Goal: Task Accomplishment & Management: Manage account settings

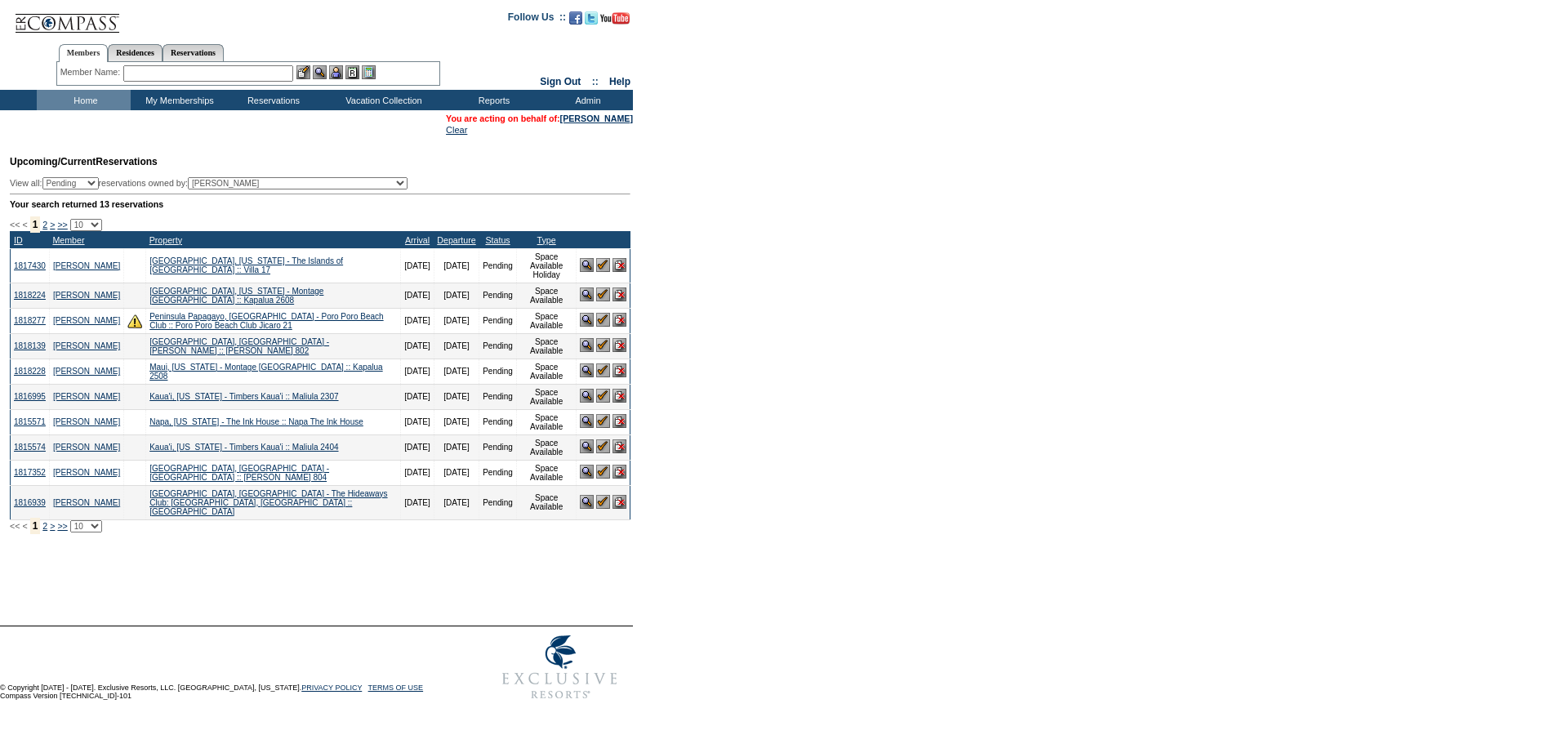
click at [837, 284] on form "Follow Us ::" at bounding box center [784, 354] width 1568 height 708
click at [601, 350] on img at bounding box center [603, 345] width 14 height 14
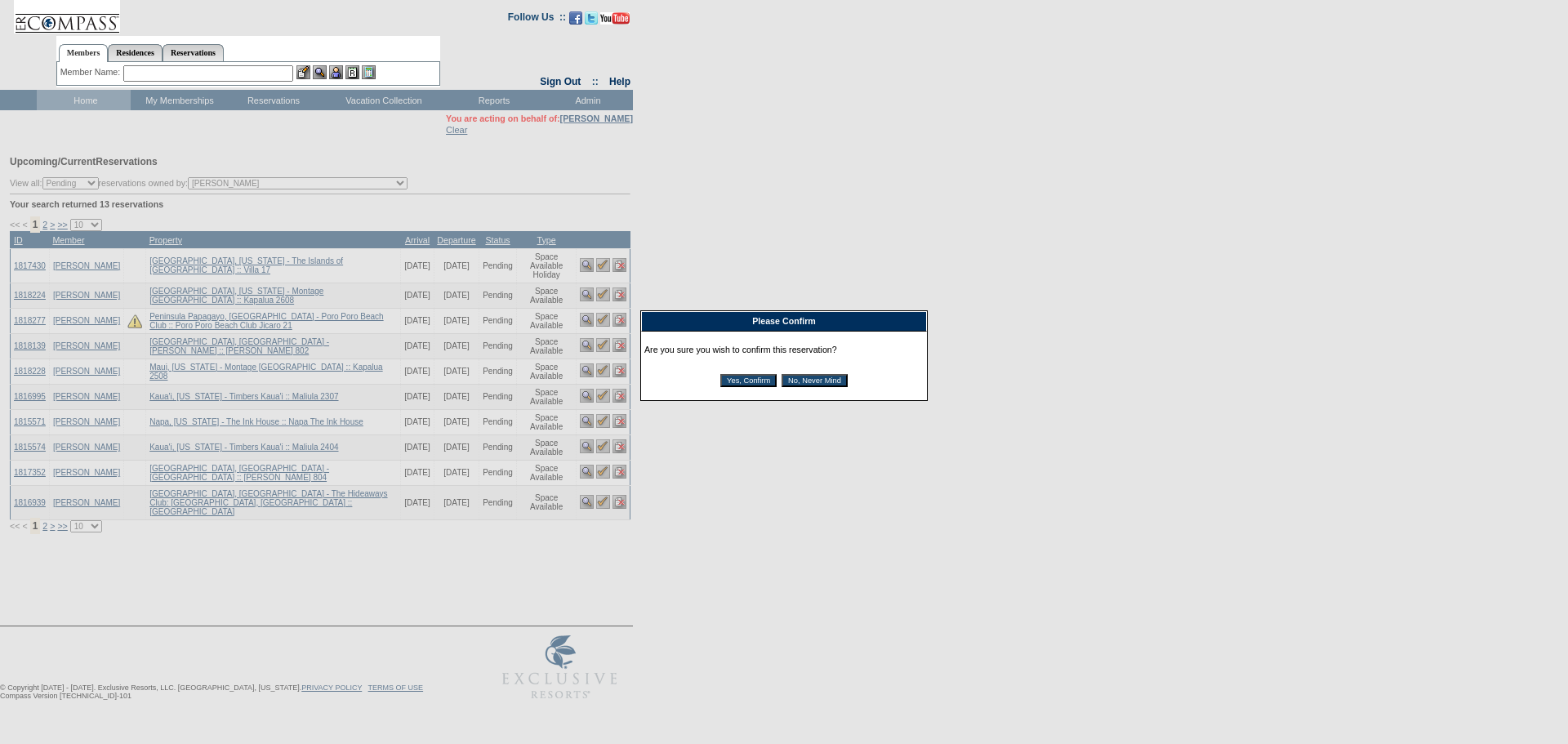
click at [753, 385] on input "Yes, Confirm" at bounding box center [748, 380] width 56 height 13
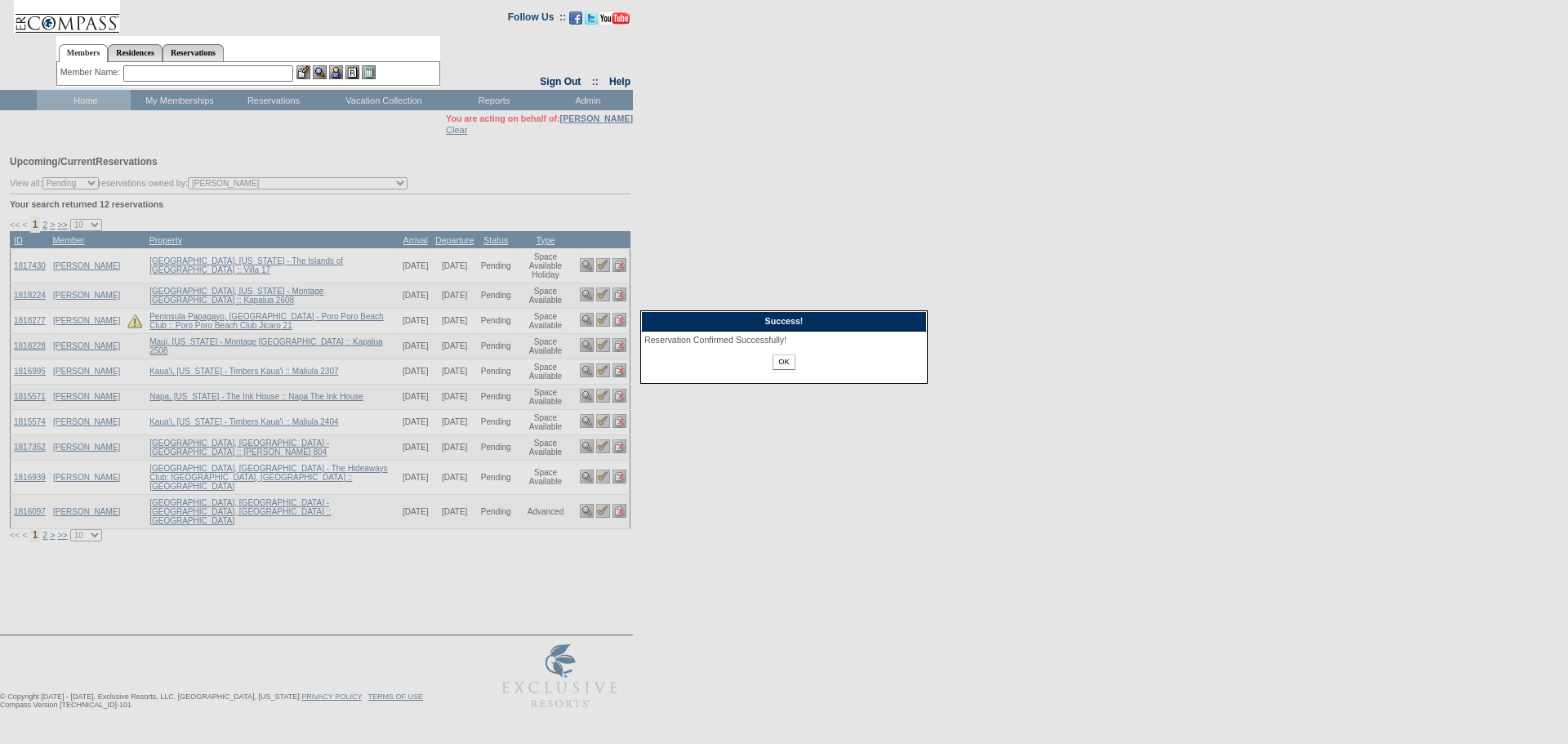
click at [781, 366] on input "OK" at bounding box center [783, 362] width 22 height 16
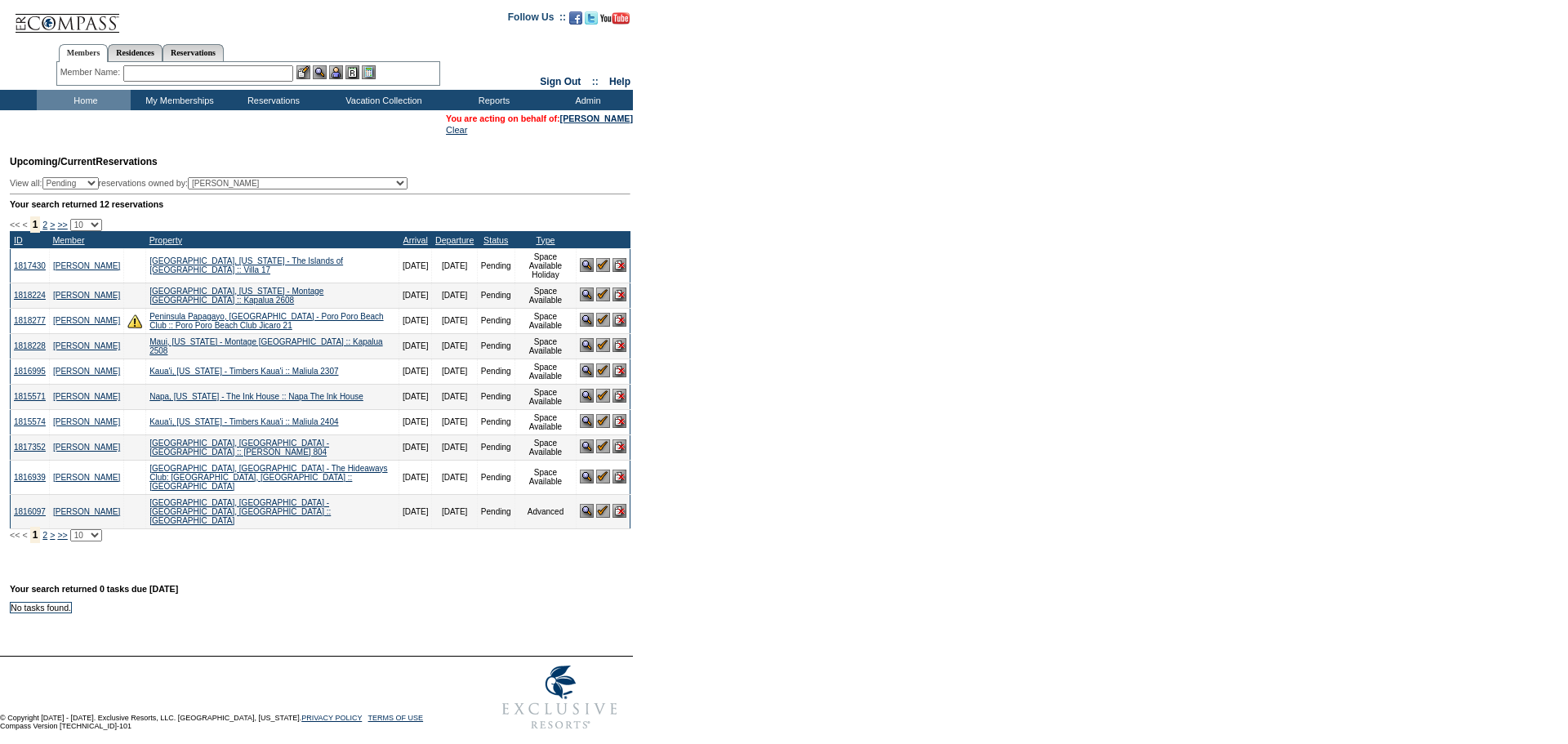
click at [622, 448] on img at bounding box center [620, 446] width 14 height 14
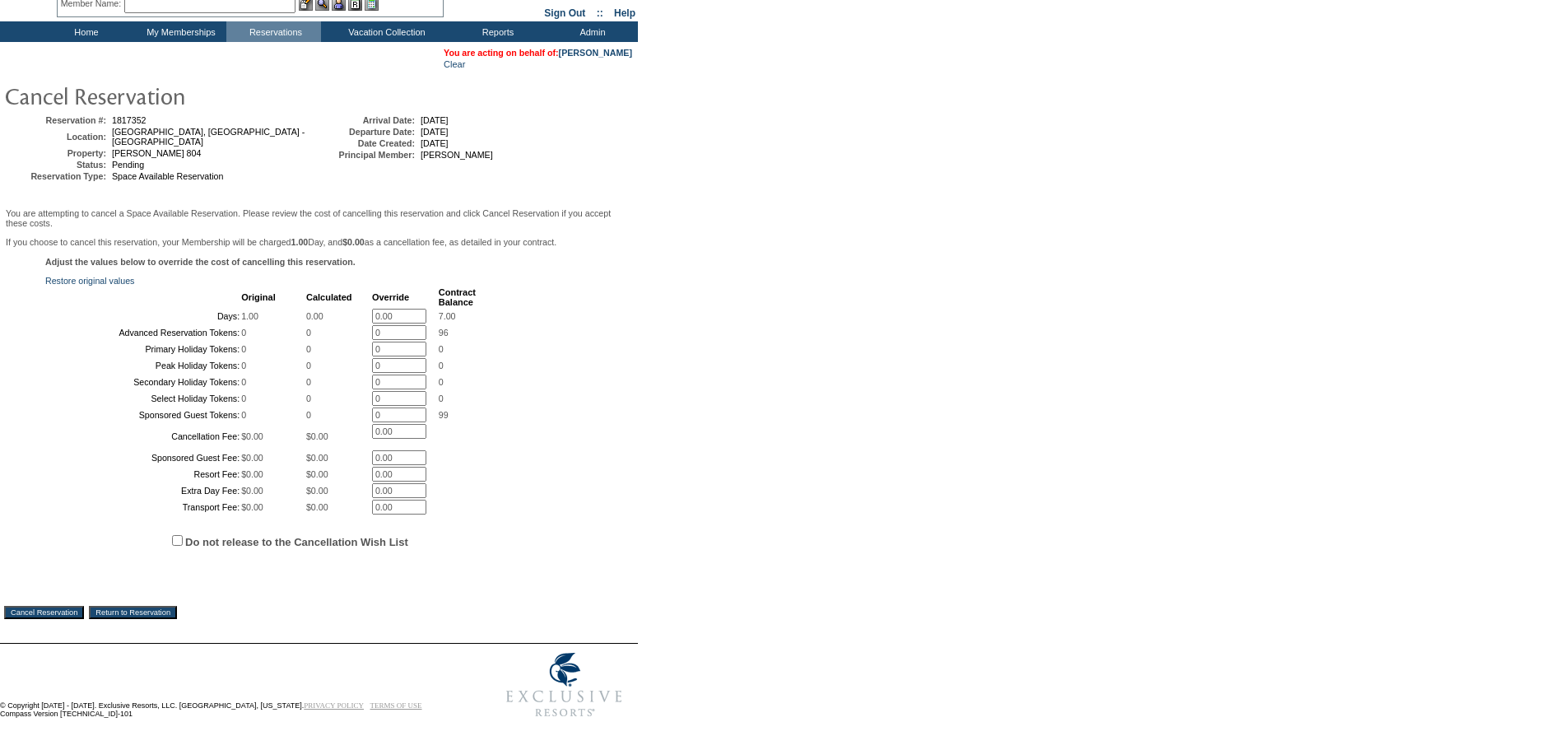
scroll to position [218, 0]
click at [58, 607] on input "Cancel Reservation" at bounding box center [44, 612] width 80 height 13
